Goal: Navigation & Orientation: Understand site structure

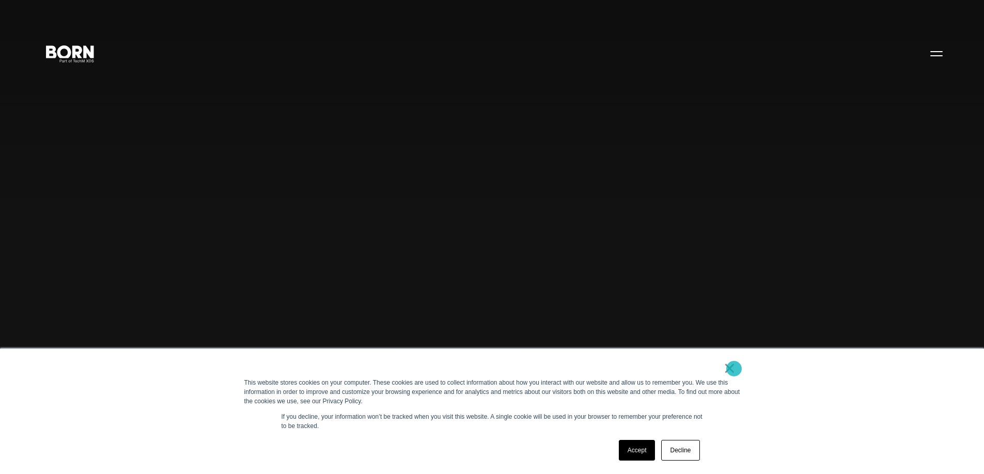
click at [734, 369] on link "×" at bounding box center [730, 368] width 12 height 9
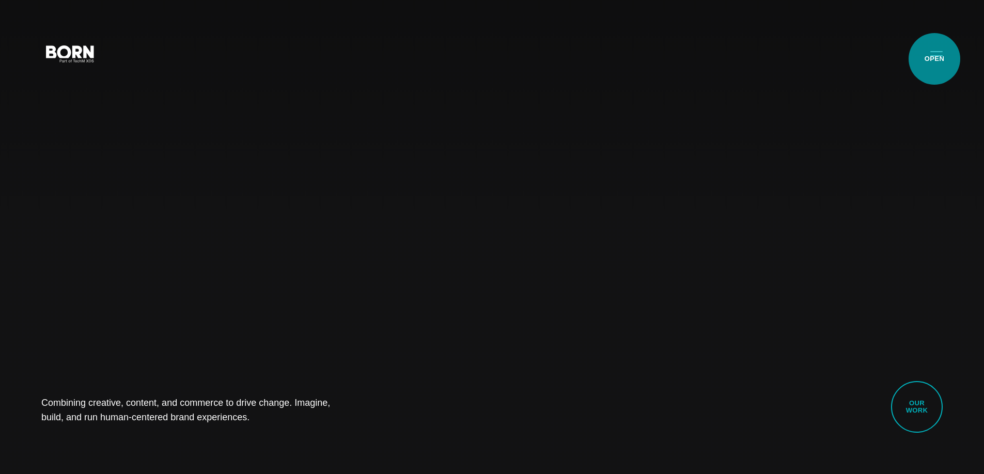
click at [935, 59] on button "Primary Menu" at bounding box center [936, 53] width 25 height 22
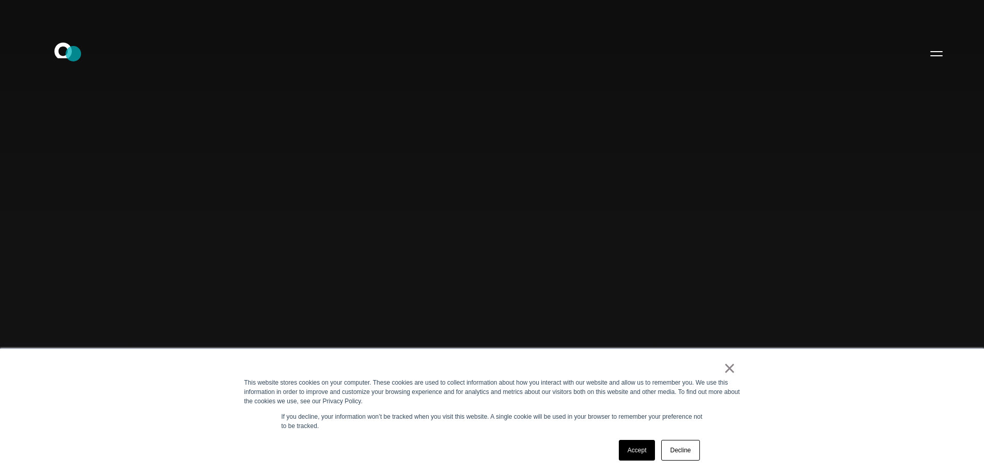
click at [73, 54] on icon ".st0{display:none;} .st1{display:inline;} .st2{font-family:'HelveticaNeue-Mediu…" at bounding box center [70, 53] width 66 height 27
